Goal: Information Seeking & Learning: Compare options

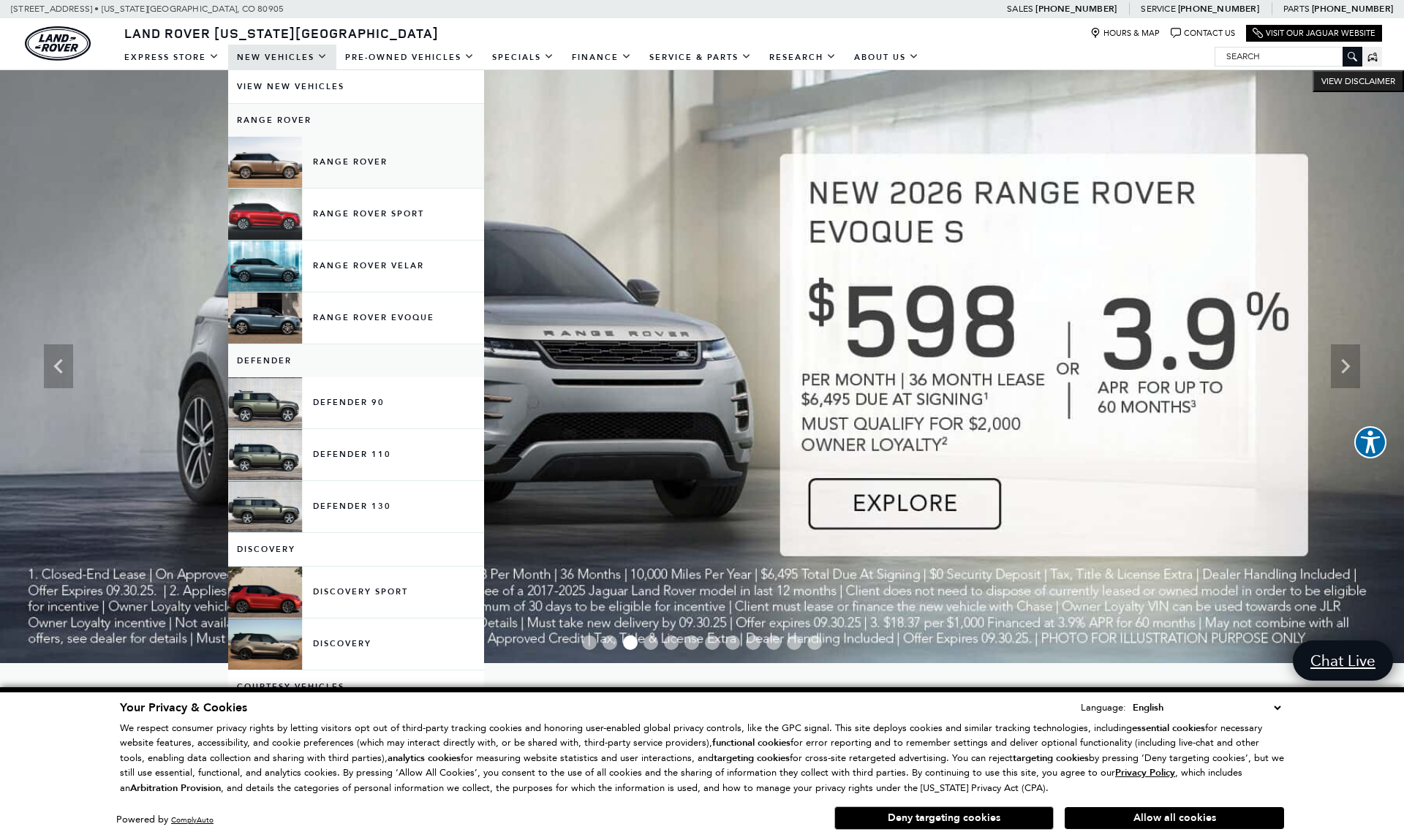
click at [289, 159] on link "Range Rover" at bounding box center [356, 162] width 256 height 51
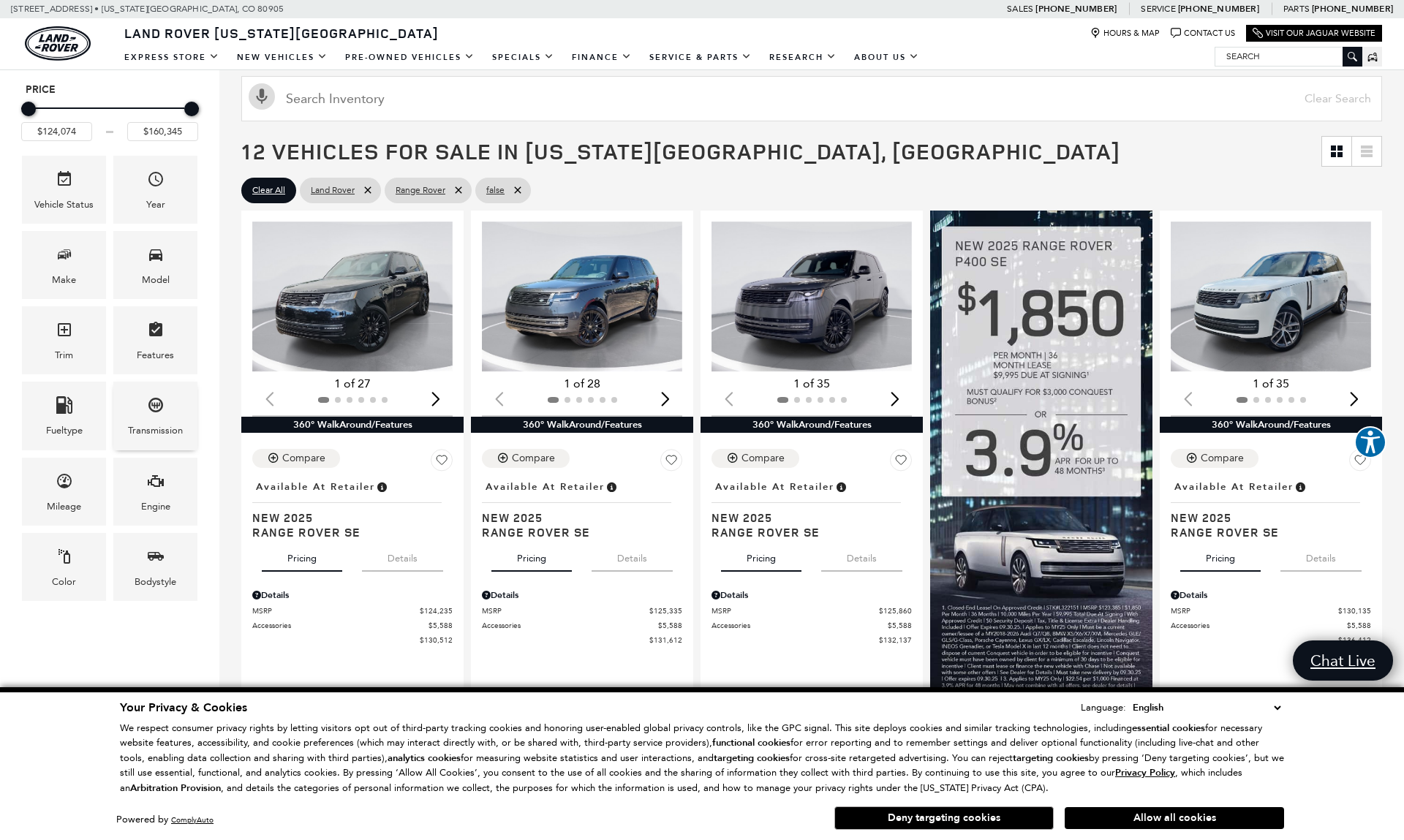
scroll to position [205, 0]
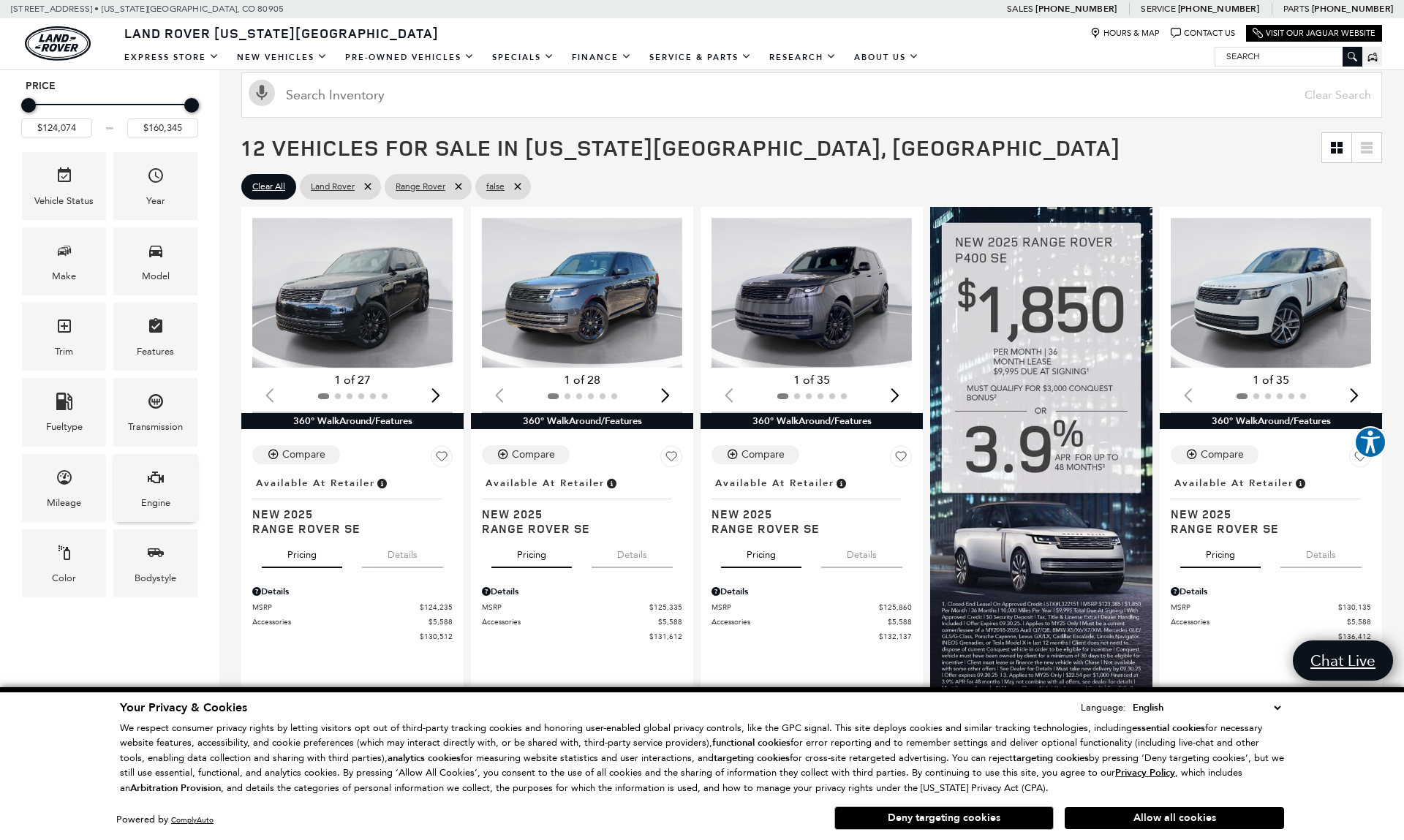
click at [148, 506] on div "Engine" at bounding box center [156, 503] width 30 height 16
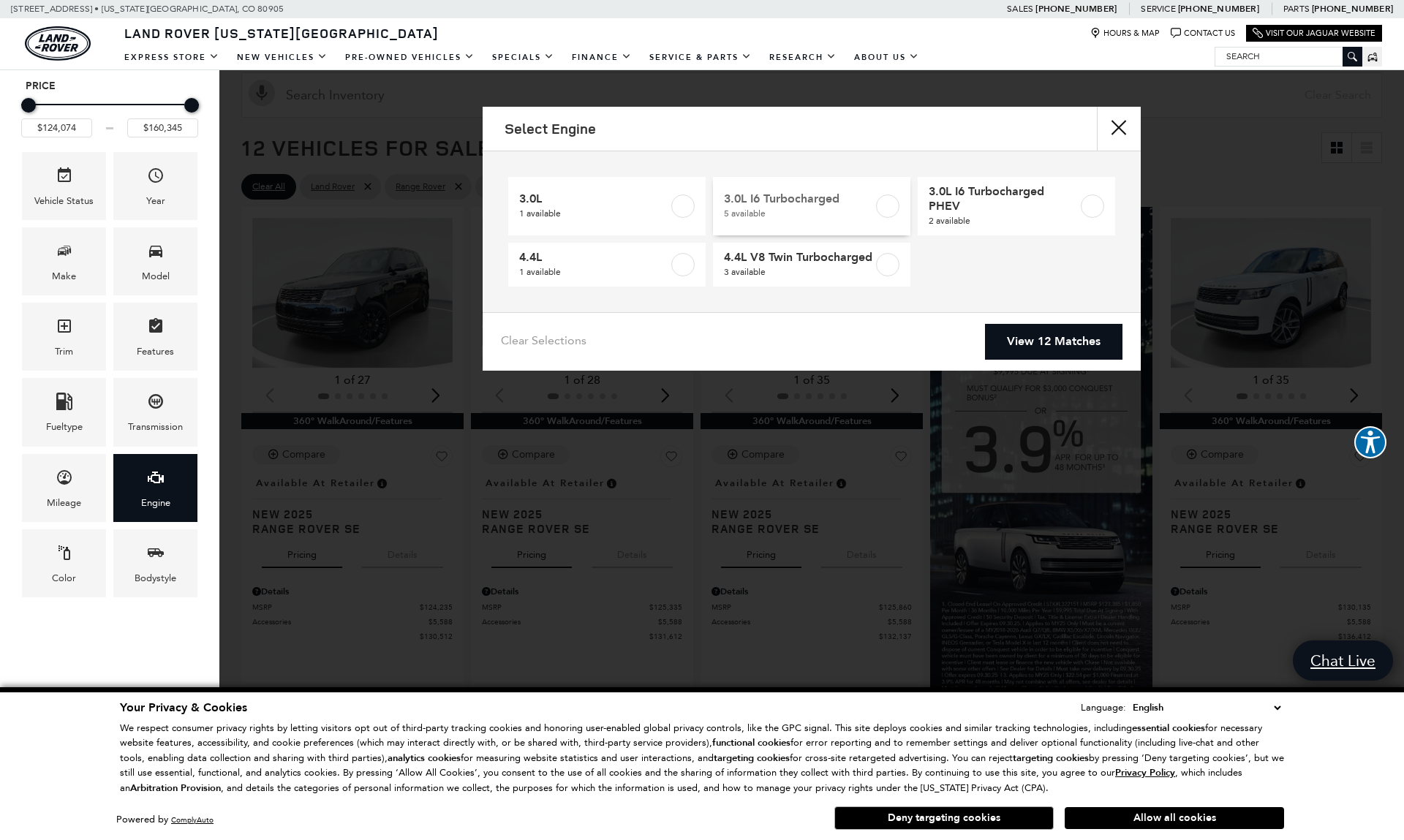
click at [889, 213] on label at bounding box center [888, 206] width 23 height 23
type input "$124,235"
type input "$132,285"
checkbox input "true"
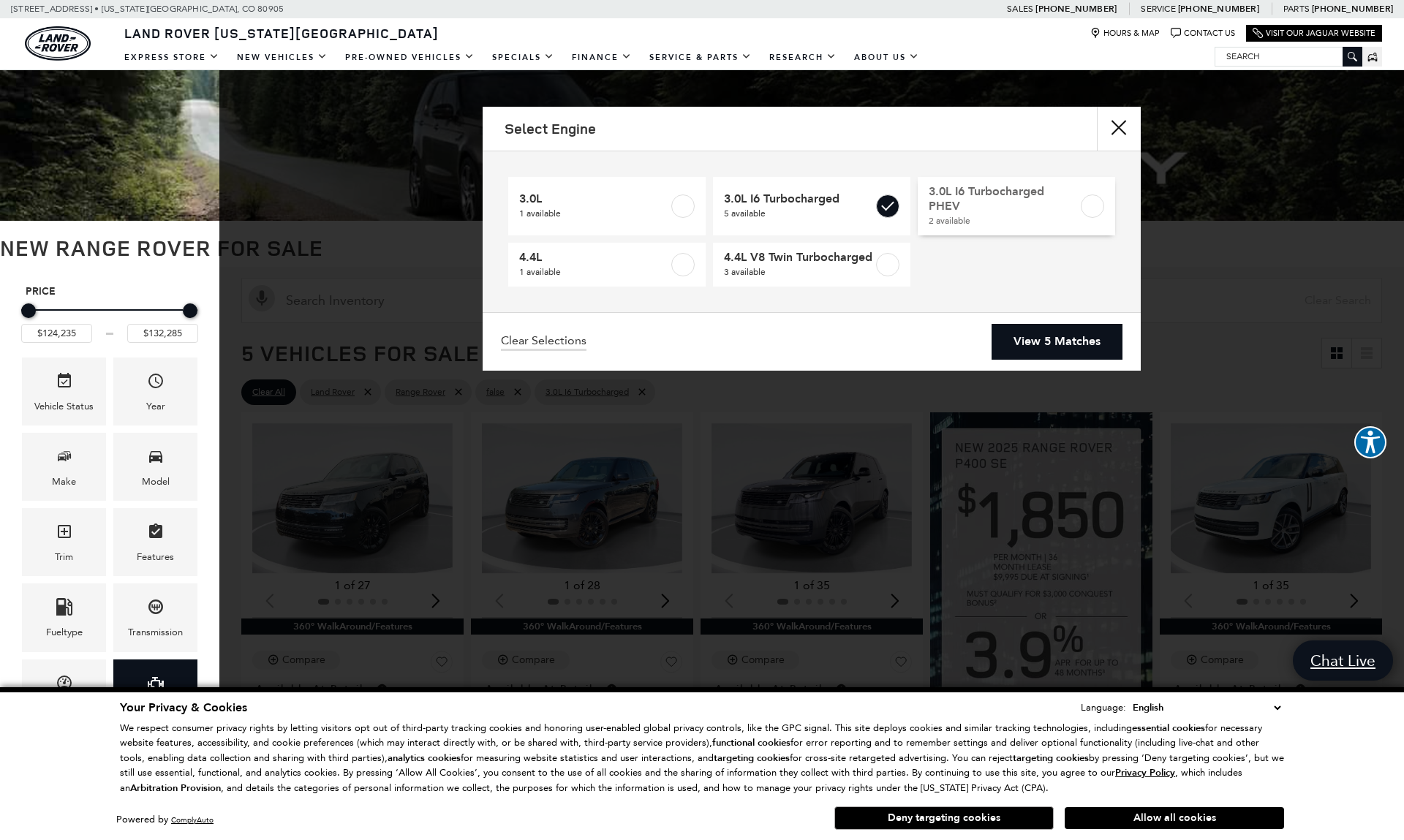
click at [1088, 215] on label at bounding box center [1092, 206] width 23 height 23
type input "$155,965"
checkbox input "true"
click at [1065, 353] on link "View 7 Matches" at bounding box center [1056, 342] width 131 height 36
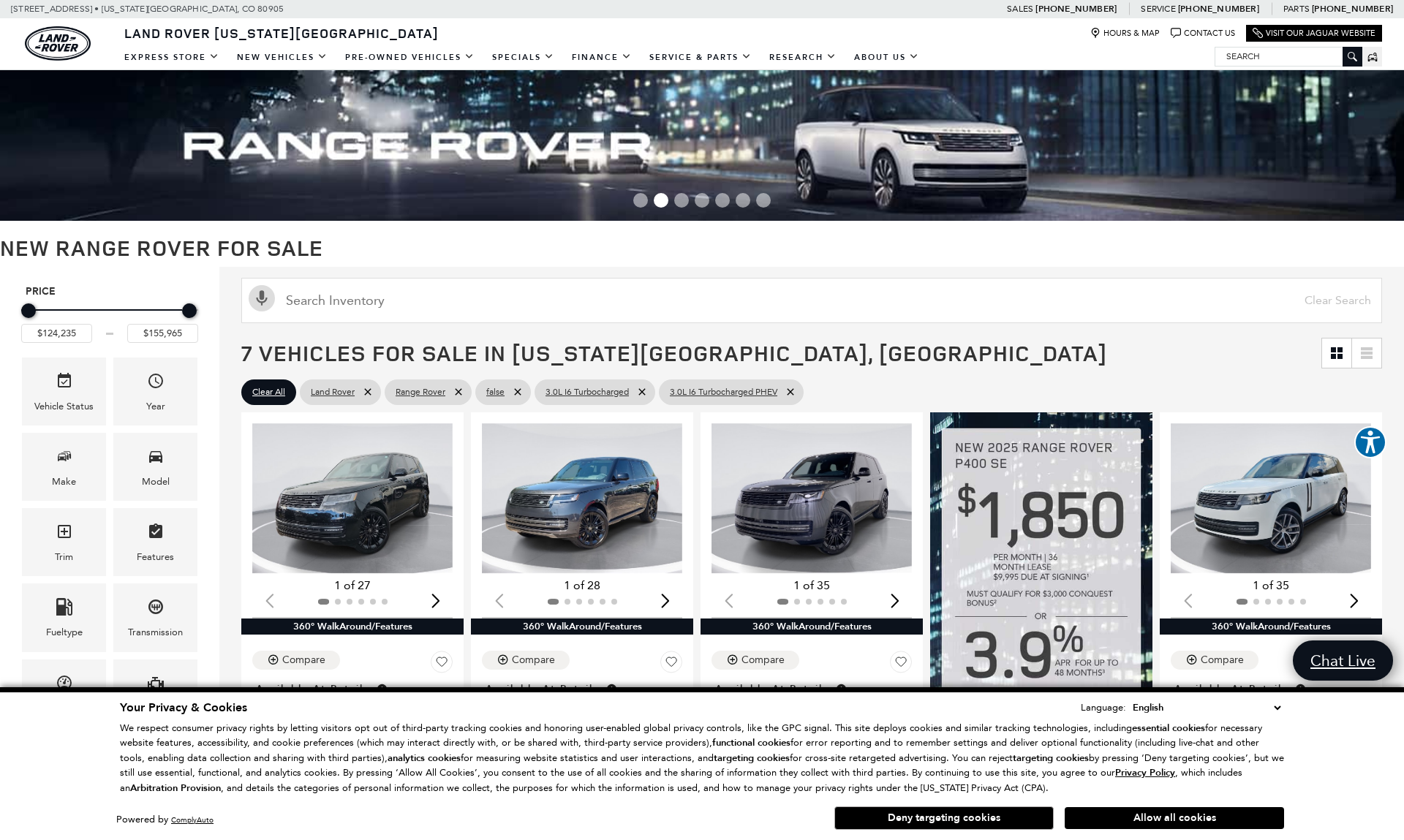
click at [62, 40] on img "land-rover" at bounding box center [58, 44] width 66 height 35
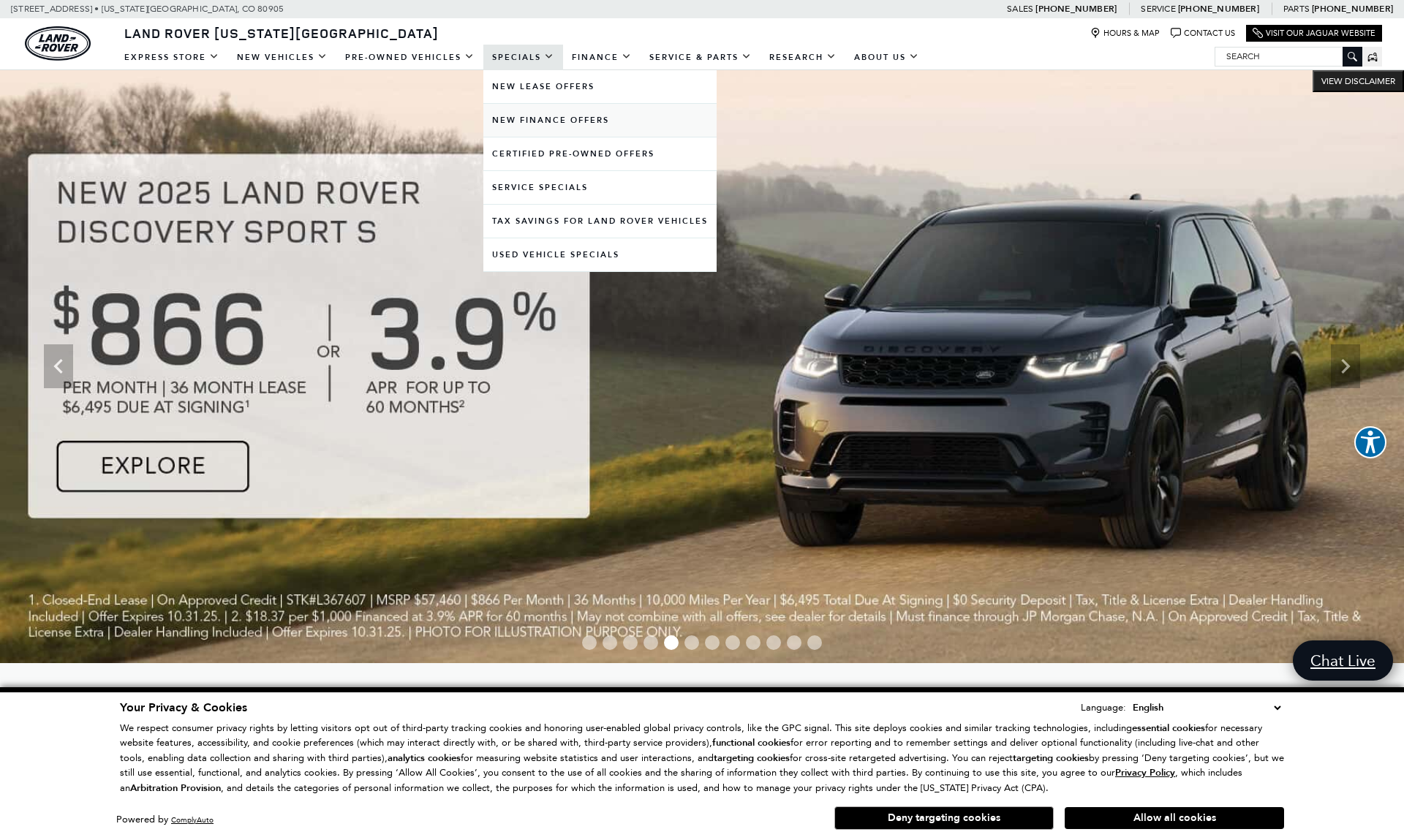
click at [528, 117] on link "New Finance Offers" at bounding box center [600, 120] width 233 height 33
